Goal: Task Accomplishment & Management: Use online tool/utility

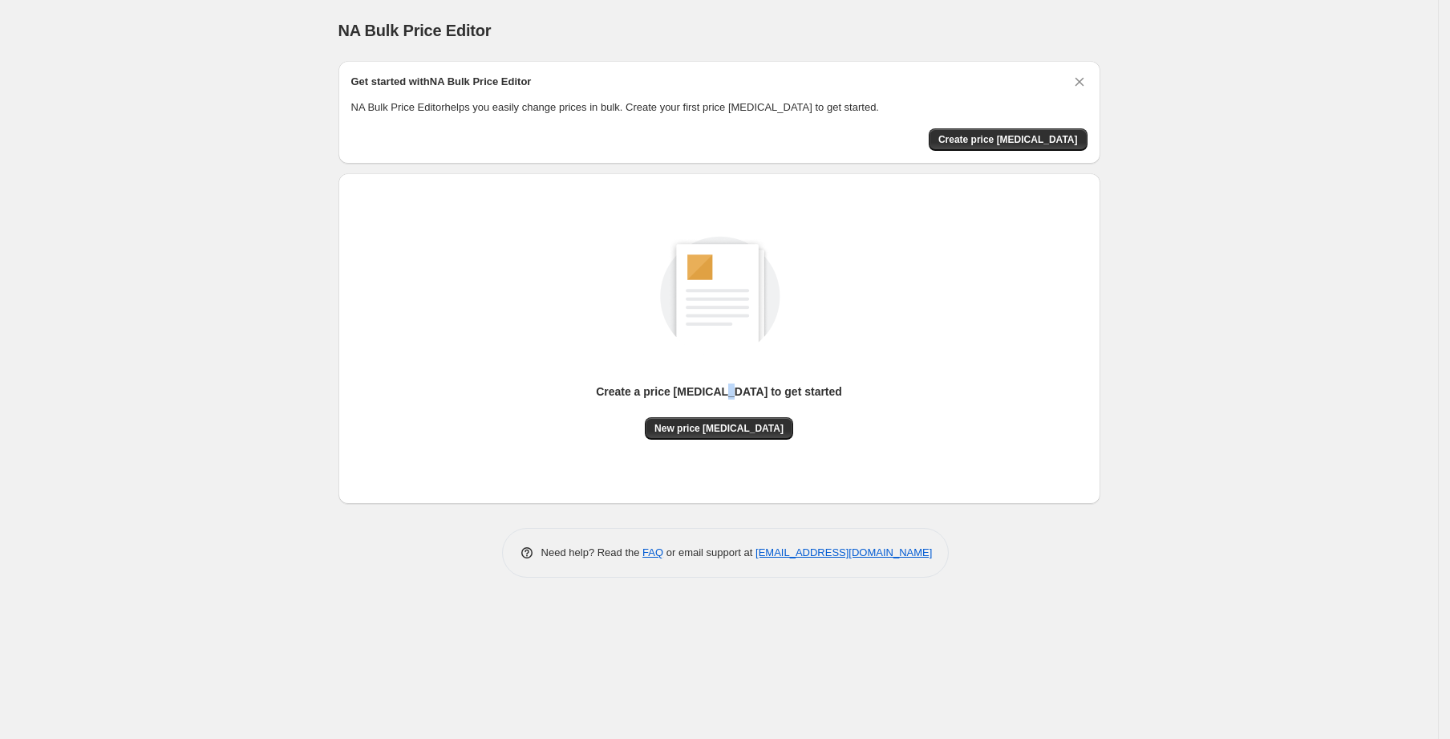
click at [734, 408] on div "Create a price [MEDICAL_DATA] to get started" at bounding box center [719, 400] width 246 height 34
click at [726, 417] on button "New price change job" at bounding box center [719, 428] width 148 height 22
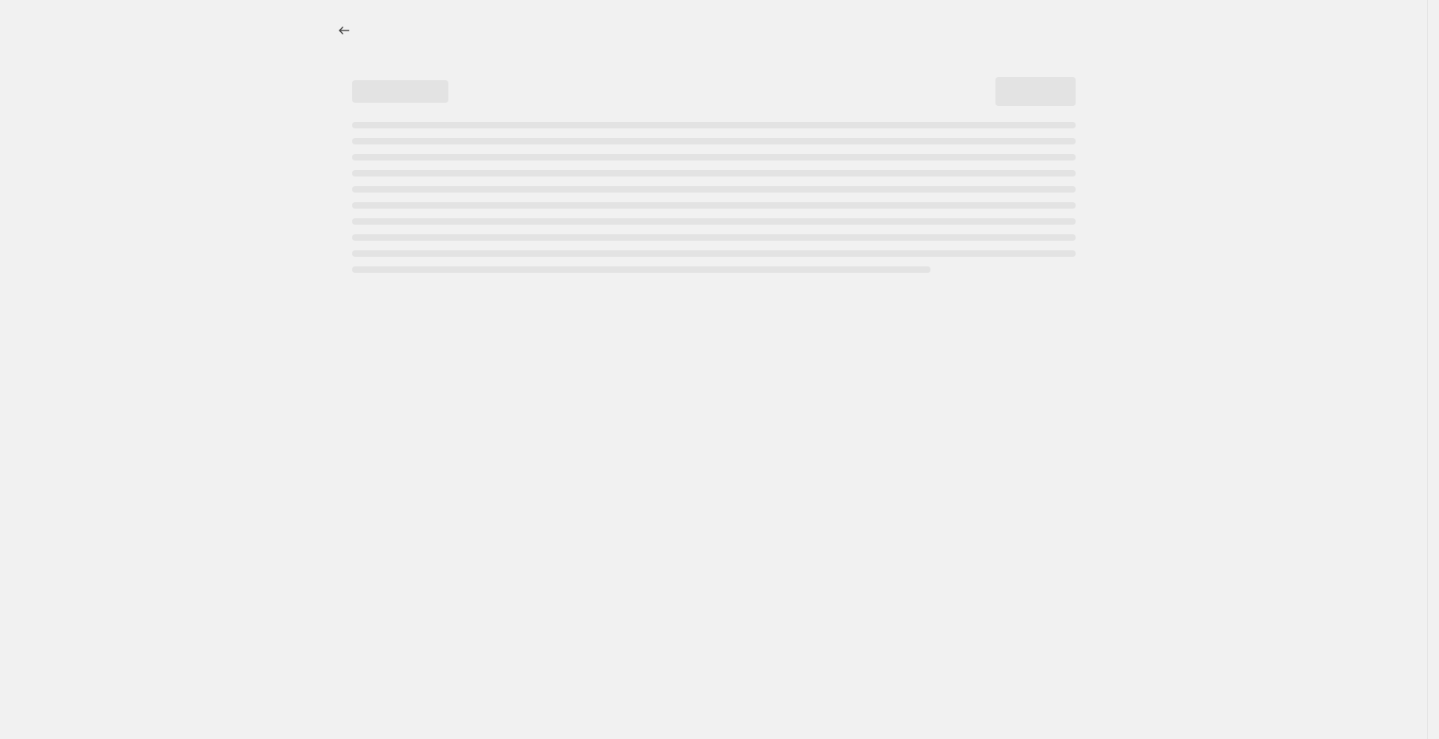
select select "percentage"
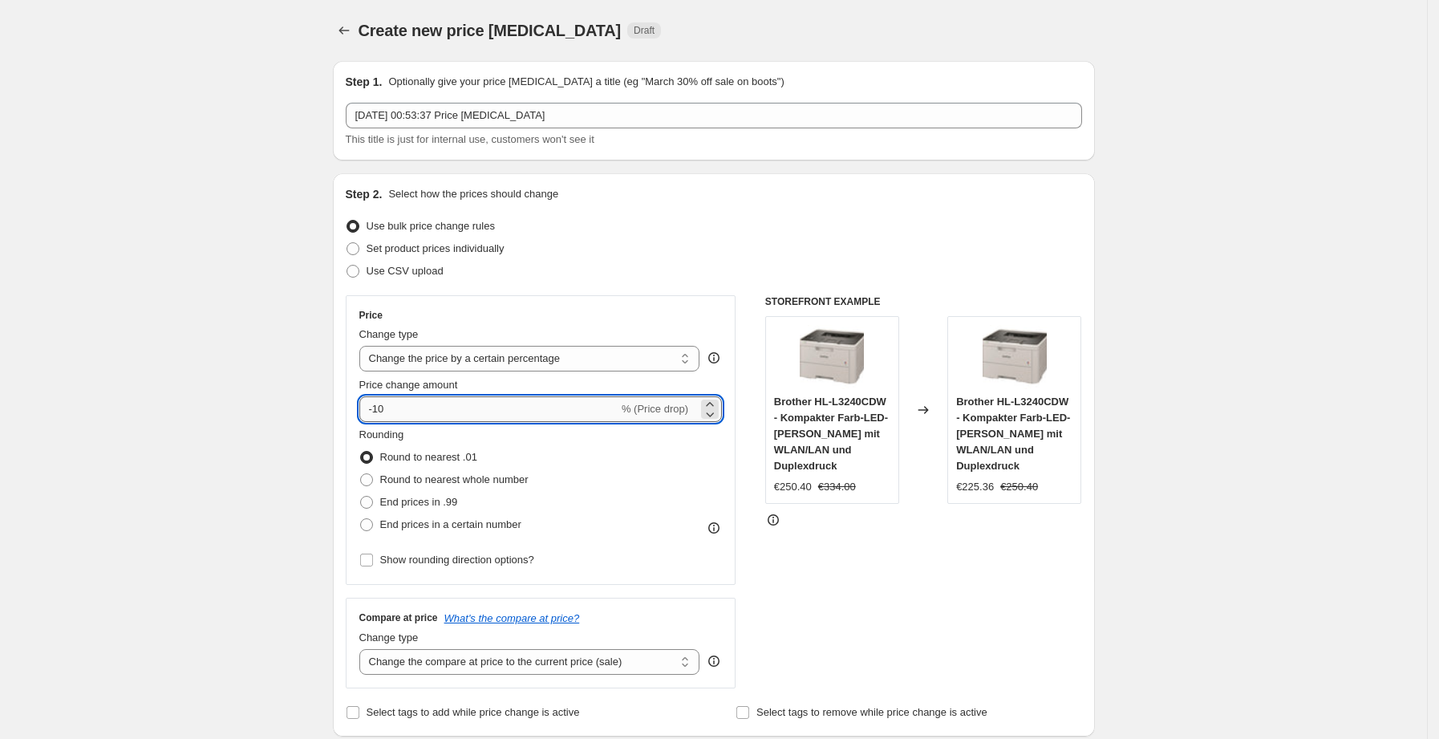
click at [453, 420] on input "-10" at bounding box center [488, 409] width 259 height 26
type input "-1"
type input "-25"
click at [669, 301] on div "Price Change type Change the price to a certain amount Change the price by a ce…" at bounding box center [541, 440] width 391 height 290
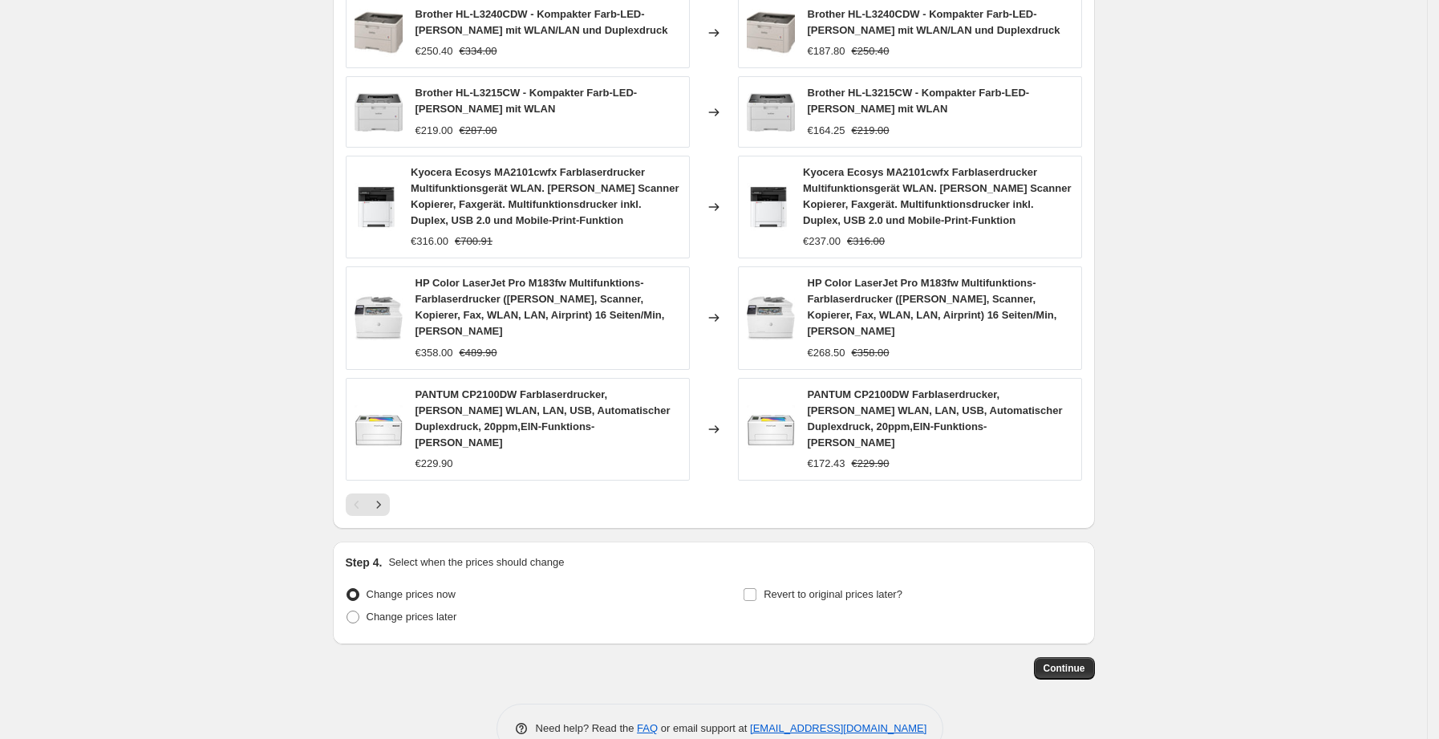
scroll to position [955, 0]
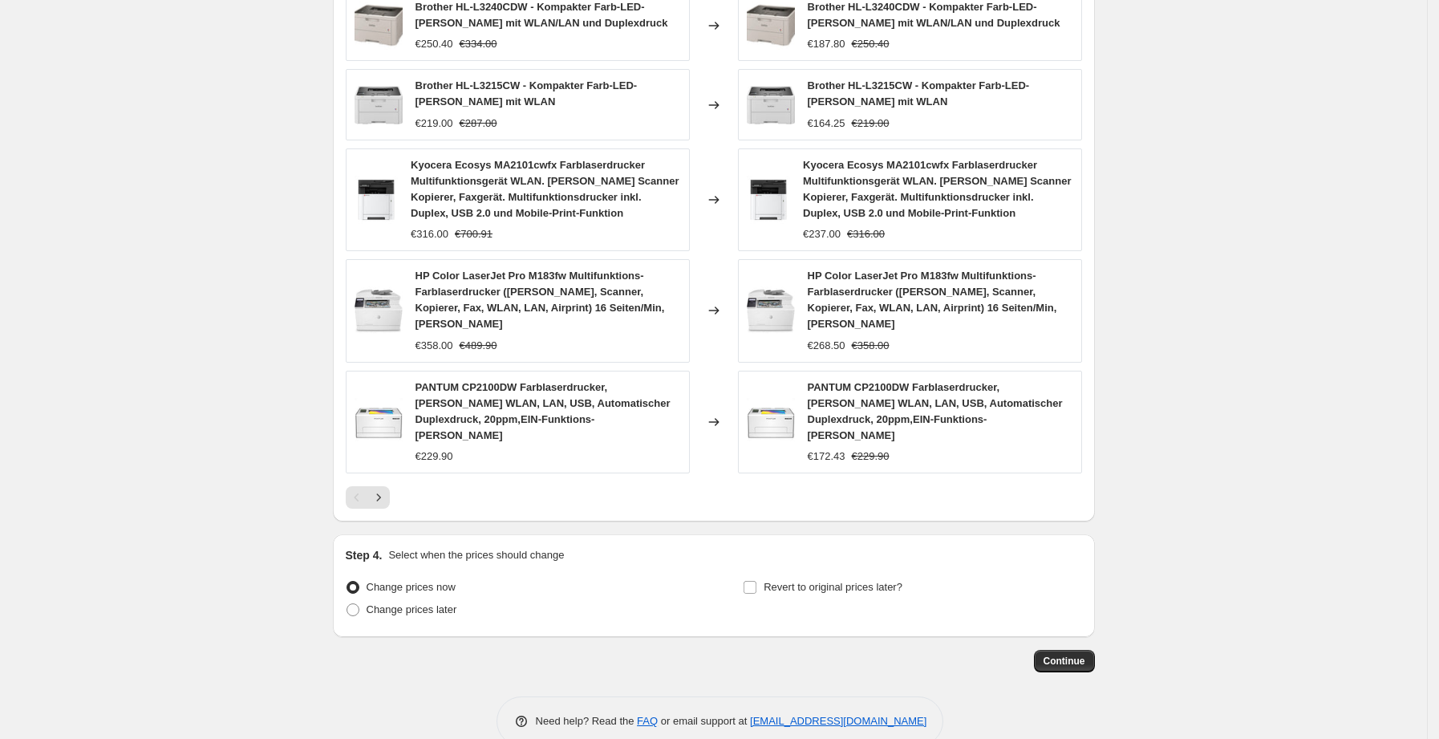
click at [1060, 655] on span "Continue" at bounding box center [1065, 661] width 42 height 13
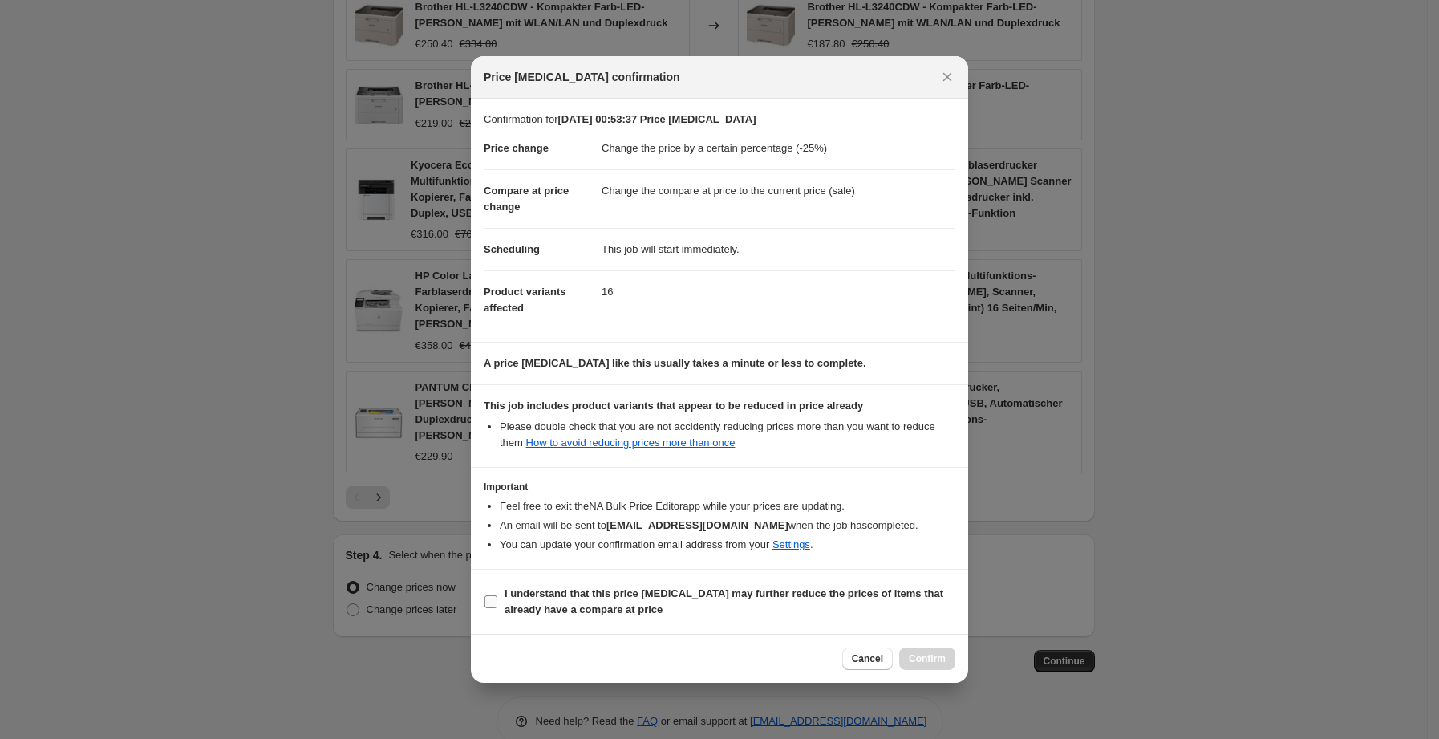
click at [869, 601] on span "I understand that this price change job may further reduce the prices of items …" at bounding box center [730, 602] width 451 height 32
click at [497, 601] on input "I understand that this price change job may further reduce the prices of items …" at bounding box center [490, 601] width 13 height 13
checkbox input "true"
click at [958, 684] on div at bounding box center [719, 369] width 1439 height 739
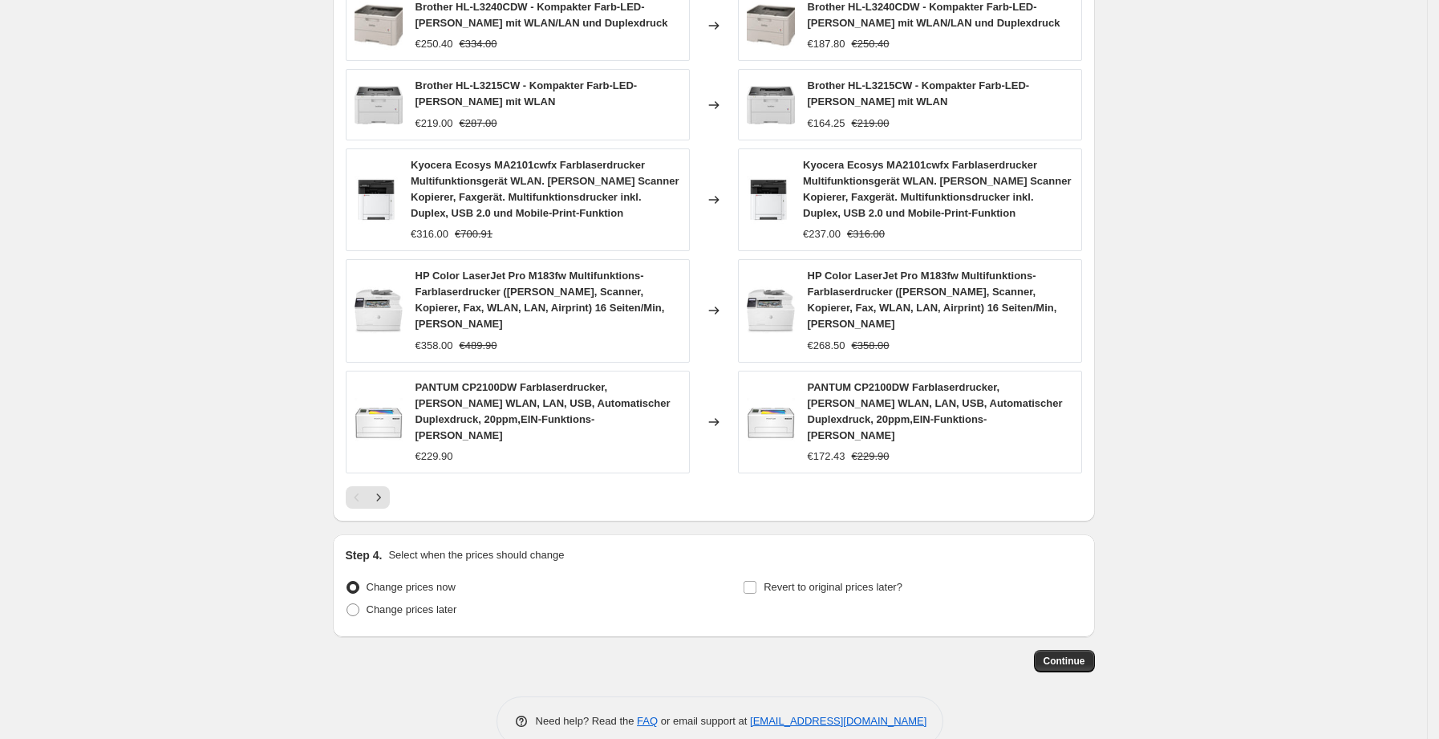
click at [930, 696] on div "Need help? Read the FAQ or email support at support+a63478@northern-apps.com" at bounding box center [720, 721] width 448 height 50
click at [1078, 655] on span "Continue" at bounding box center [1065, 661] width 42 height 13
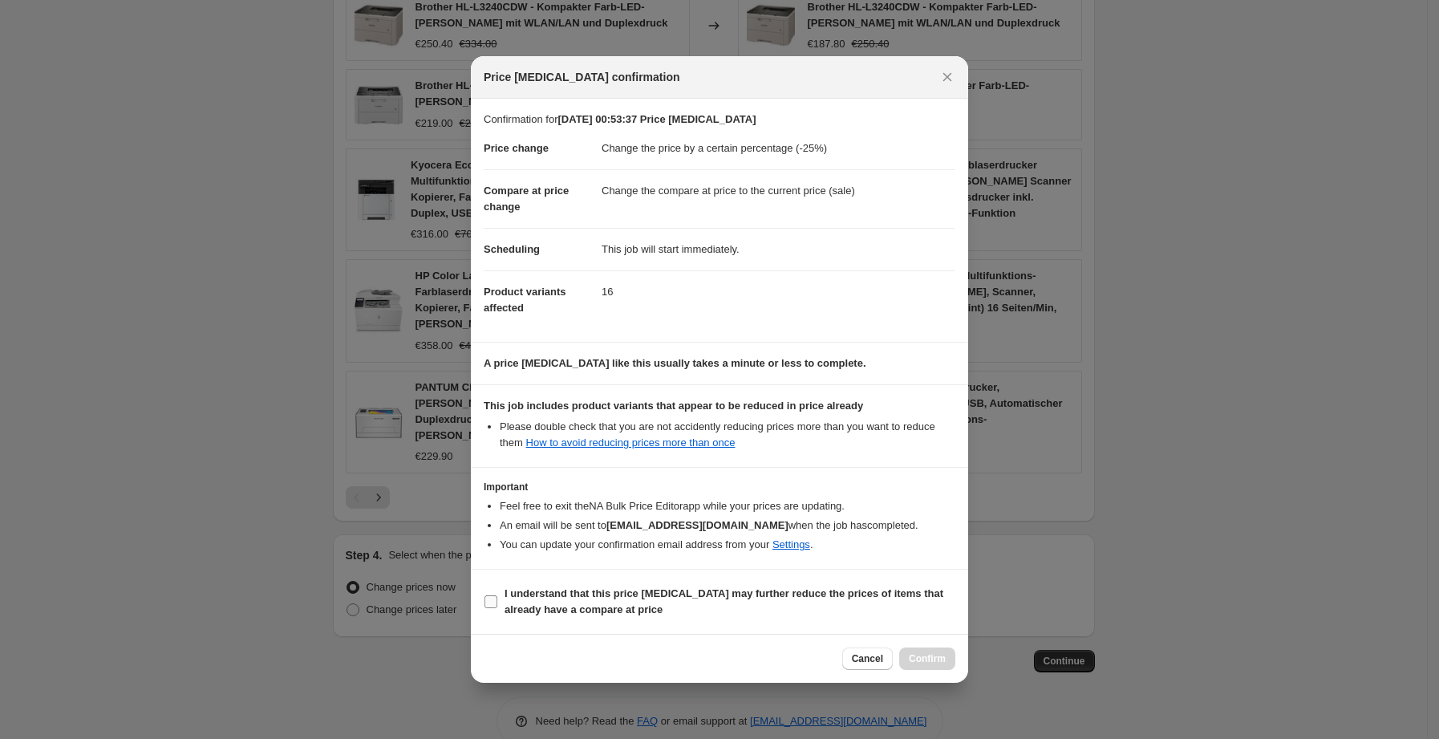
drag, startPoint x: 732, startPoint y: 594, endPoint x: 786, endPoint y: 614, distance: 57.1
click at [734, 594] on b "I understand that this price change job may further reduce the prices of items …" at bounding box center [724, 601] width 439 height 28
click at [673, 606] on span "I understand that this price change job may further reduce the prices of items …" at bounding box center [730, 602] width 451 height 32
click at [497, 606] on input "I understand that this price change job may further reduce the prices of items …" at bounding box center [490, 601] width 13 height 13
checkbox input "true"
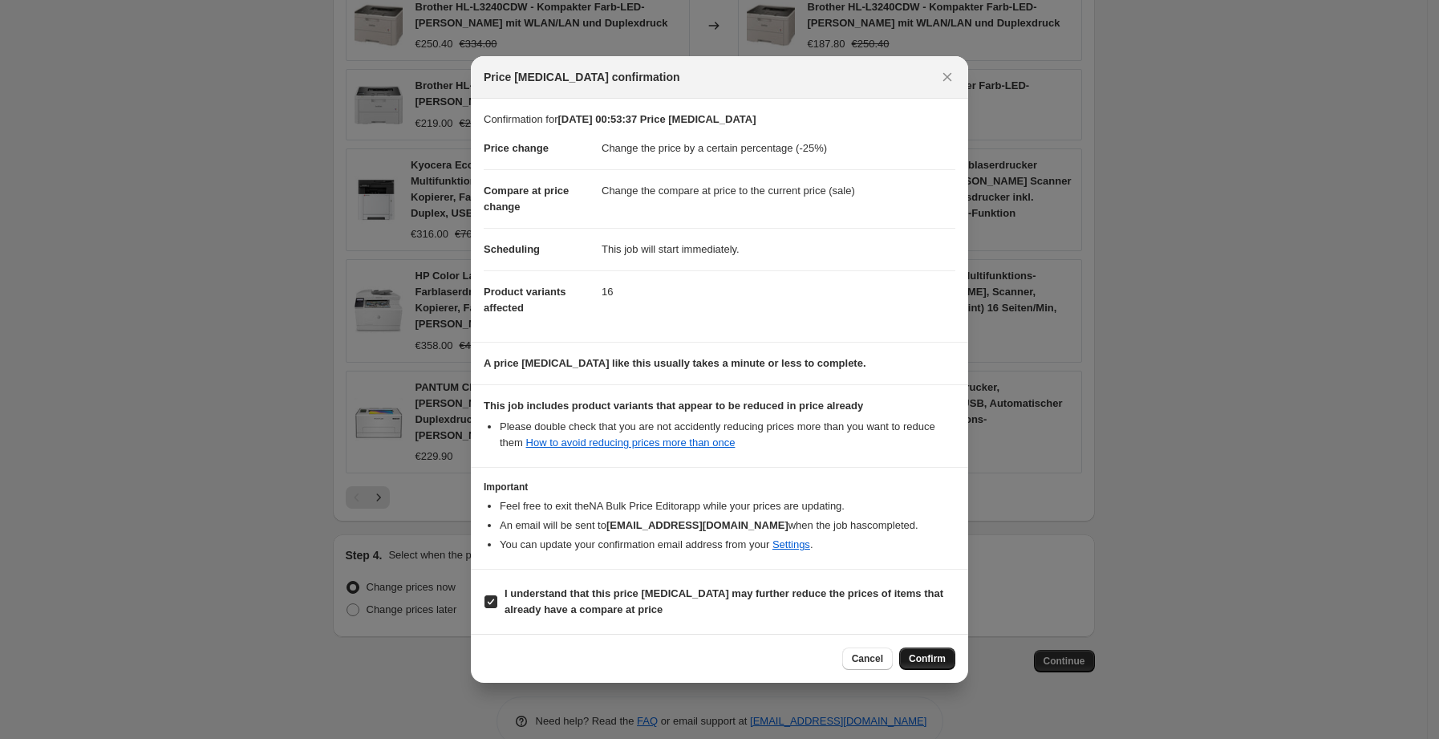
click at [918, 666] on button "Confirm" at bounding box center [927, 658] width 56 height 22
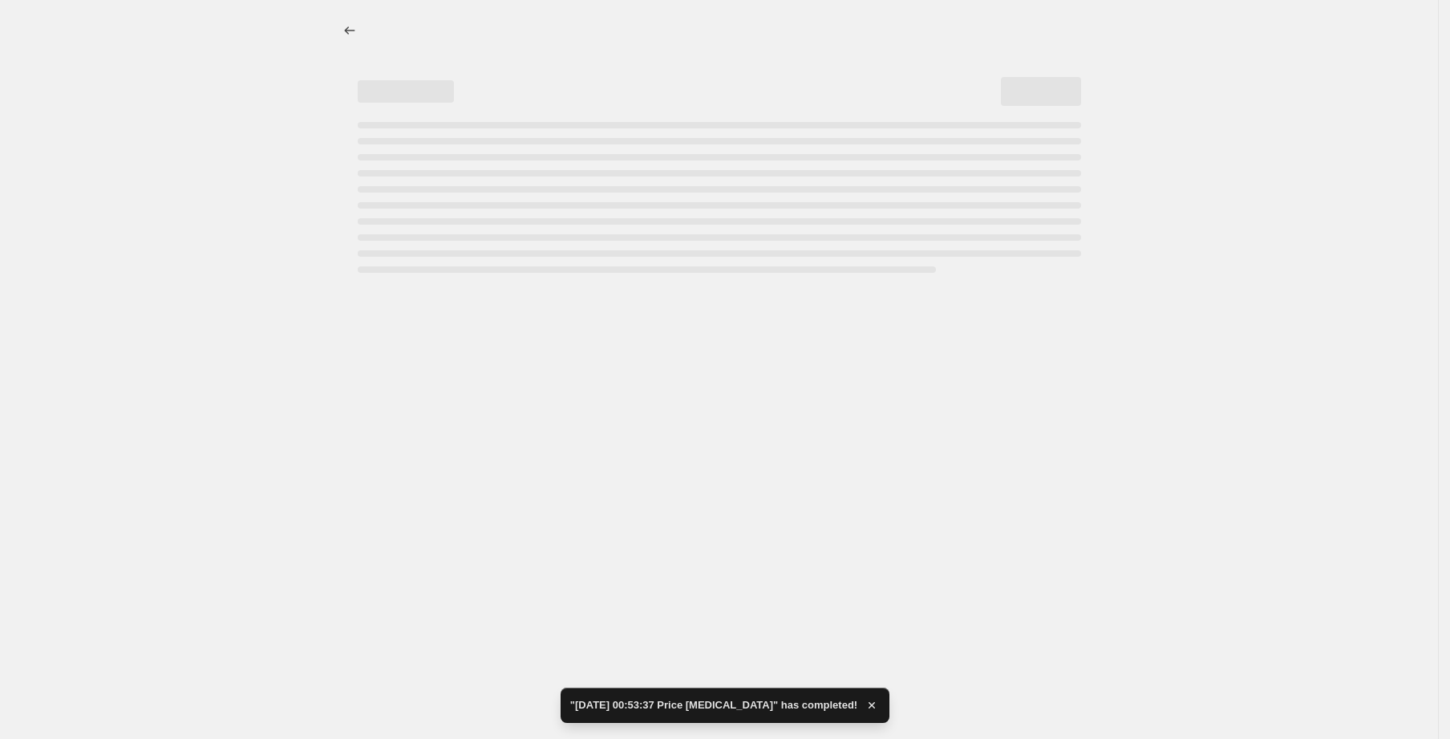
select select "percentage"
